Goal: Task Accomplishment & Management: Manage account settings

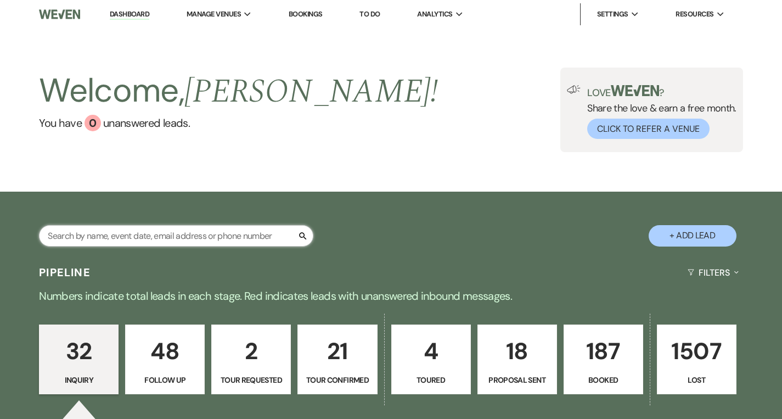
click at [148, 231] on input "text" at bounding box center [176, 235] width 275 height 21
type input "[PERSON_NAME]"
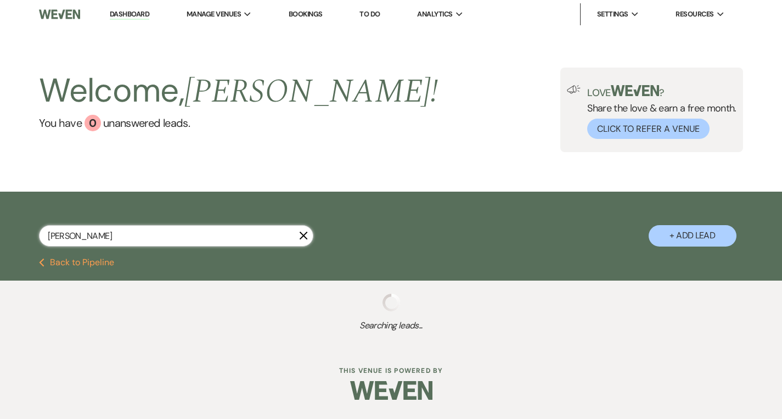
select select "9"
select select "8"
select select "5"
select select "8"
select select "5"
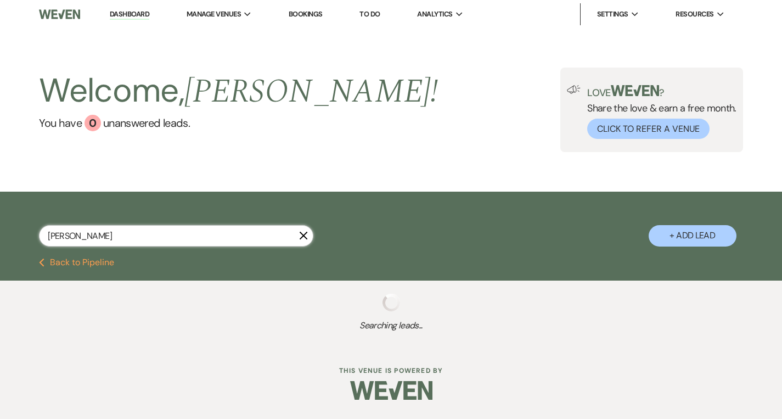
select select "8"
select select "5"
select select "8"
select select "5"
select select "8"
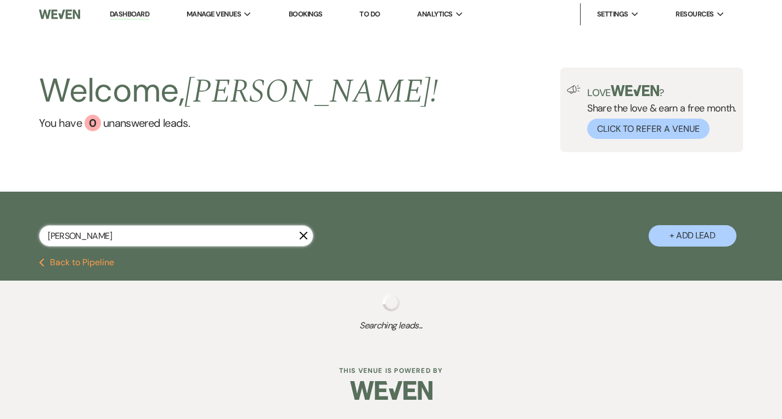
select select "10"
select select "8"
select select "5"
select select "8"
select select "7"
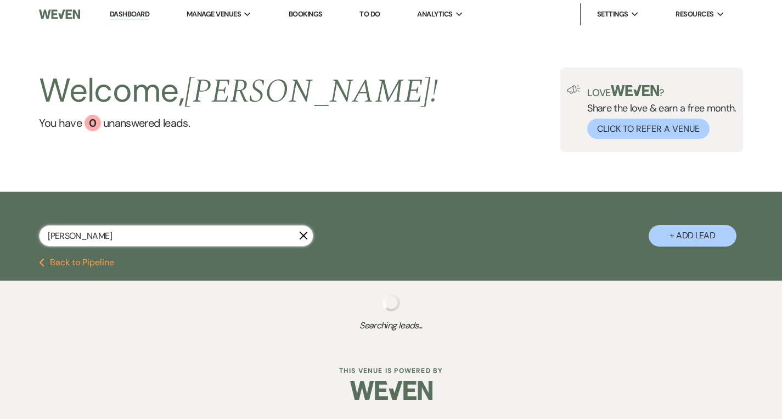
select select "8"
select select "4"
select select "8"
select select "6"
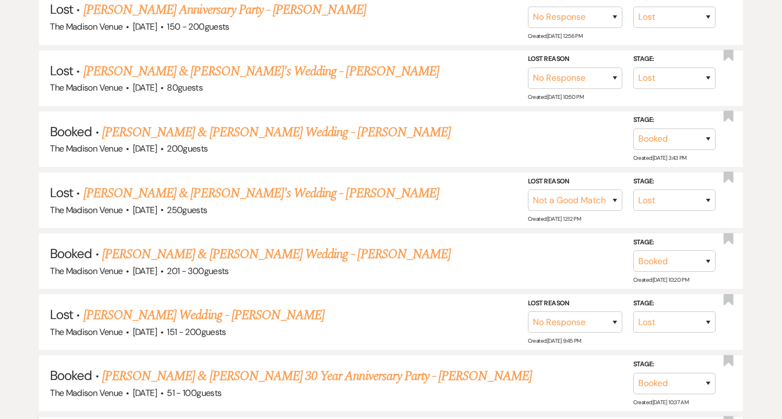
scroll to position [580, 0]
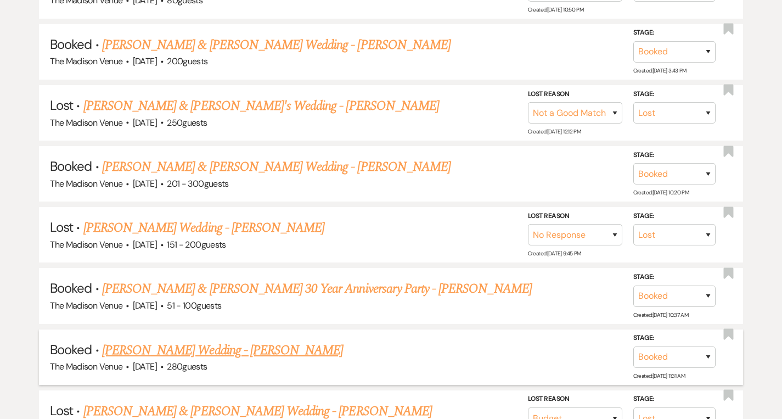
type input "[PERSON_NAME]"
click at [149, 348] on link "[PERSON_NAME] Wedding - [PERSON_NAME]" at bounding box center [222, 350] width 241 height 20
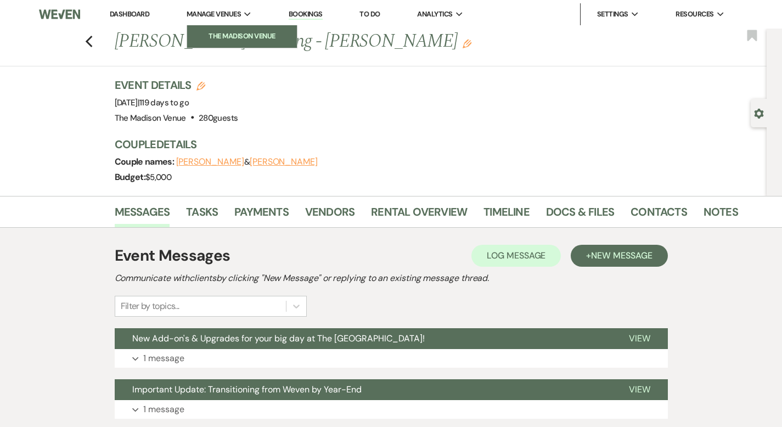
click at [221, 35] on li "The Madison Venue" at bounding box center [242, 36] width 99 height 11
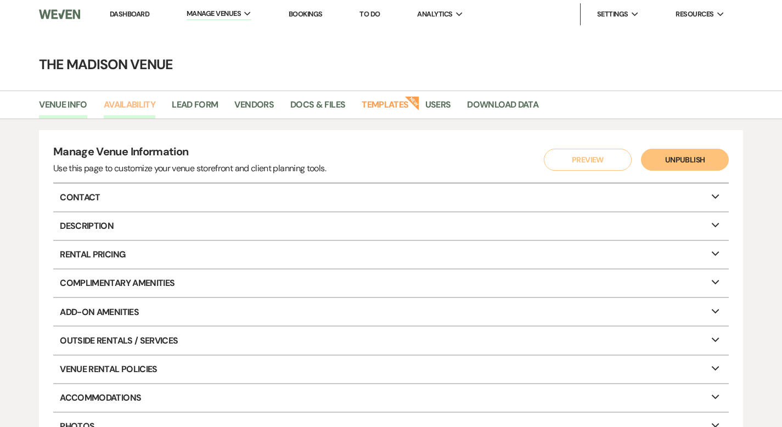
click at [142, 104] on link "Availability" at bounding box center [130, 108] width 52 height 21
select select "3"
select select "2026"
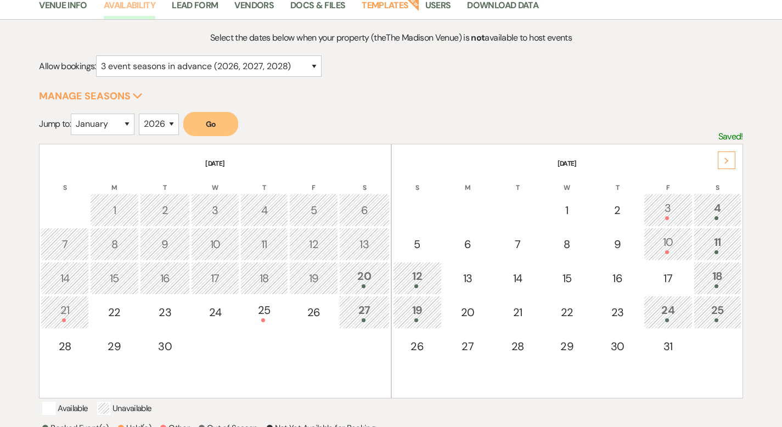
scroll to position [147, 0]
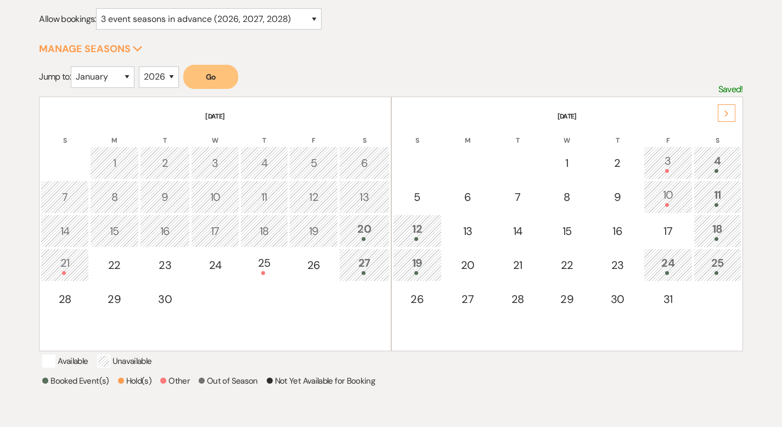
click at [727, 114] on icon "Next" at bounding box center [726, 113] width 5 height 7
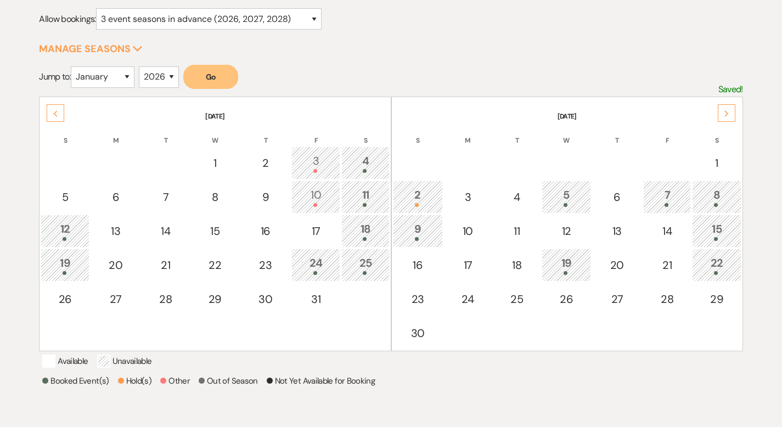
click at [727, 114] on use at bounding box center [727, 113] width 4 height 6
click at [726, 114] on icon "Next" at bounding box center [726, 113] width 5 height 7
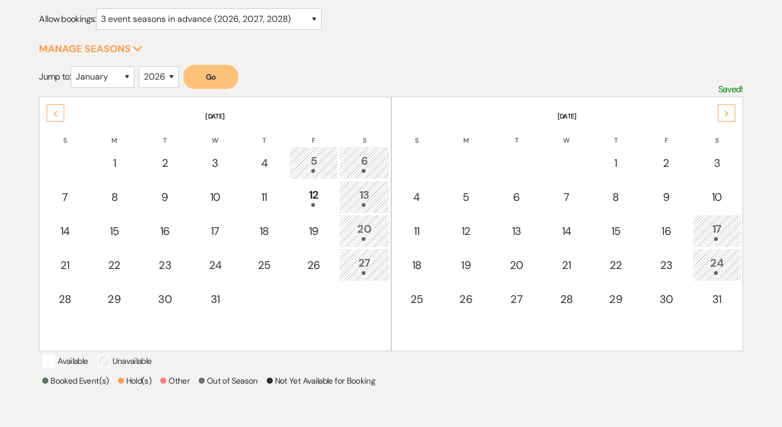
click at [725, 113] on icon "Next" at bounding box center [726, 113] width 5 height 7
